Goal: Task Accomplishment & Management: Complete application form

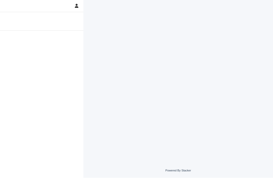
click at [193, 51] on div at bounding box center [178, 75] width 185 height 151
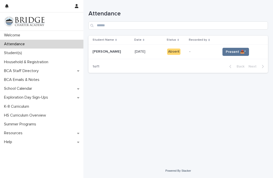
click at [242, 50] on span "Present 📥*" at bounding box center [236, 51] width 20 height 5
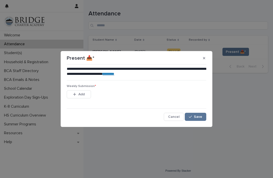
click at [84, 94] on span "Add" at bounding box center [81, 95] width 6 height 4
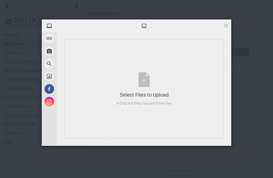
click at [51, 76] on span at bounding box center [50, 77] width 10 height 10
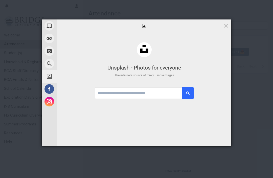
click at [175, 71] on div "Unsplash - Photos for everyone The internet’s source of freely usable images" at bounding box center [144, 71] width 99 height 12
click at [165, 93] on input "text" at bounding box center [144, 93] width 99 height 12
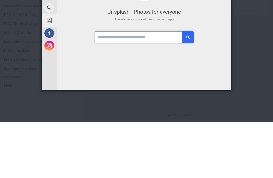
click at [153, 87] on input "text" at bounding box center [144, 93] width 99 height 12
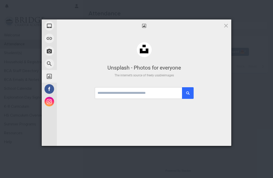
click at [53, 40] on span at bounding box center [50, 39] width 10 height 10
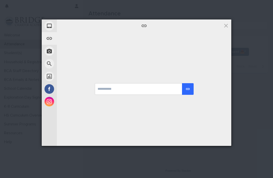
click at [157, 58] on div at bounding box center [144, 89] width 175 height 114
click at [49, 73] on span at bounding box center [50, 77] width 10 height 10
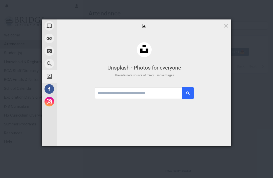
click at [76, 66] on div "Web Search" at bounding box center [72, 63] width 61 height 13
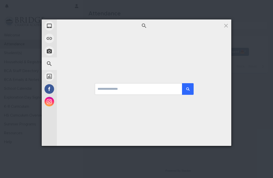
click at [85, 51] on div "Take Photo" at bounding box center [72, 51] width 61 height 13
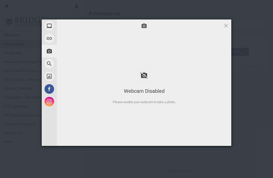
click at [173, 65] on div "Webcam Disabled Please enable your webcam to take a photo." at bounding box center [144, 83] width 175 height 54
click at [232, 21] on div "My Device Link (URL) Take Photo Web Search Unsplash Facebook Instagram Webcam D…" at bounding box center [136, 89] width 273 height 178
click at [228, 25] on span at bounding box center [227, 26] width 6 height 6
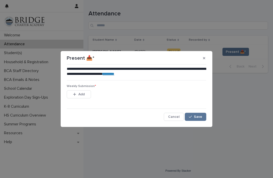
click at [85, 96] on button "Add" at bounding box center [79, 94] width 24 height 8
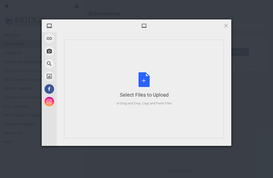
click at [199, 83] on div "Select Files to Upload or Drag and Drop, Copy and Paste Files" at bounding box center [144, 89] width 159 height 99
click at [170, 72] on div "Select Files to Upload or Drag and Drop, Copy and Paste Files" at bounding box center [144, 89] width 159 height 99
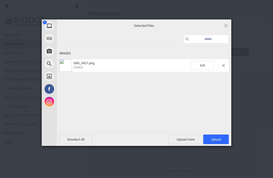
click at [222, 139] on span "Upload 1" at bounding box center [217, 140] width 26 height 10
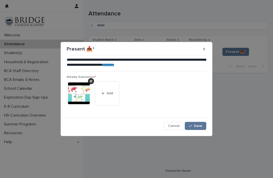
click at [206, 125] on button "Save" at bounding box center [196, 126] width 22 height 8
